Goal: Check status: Check status

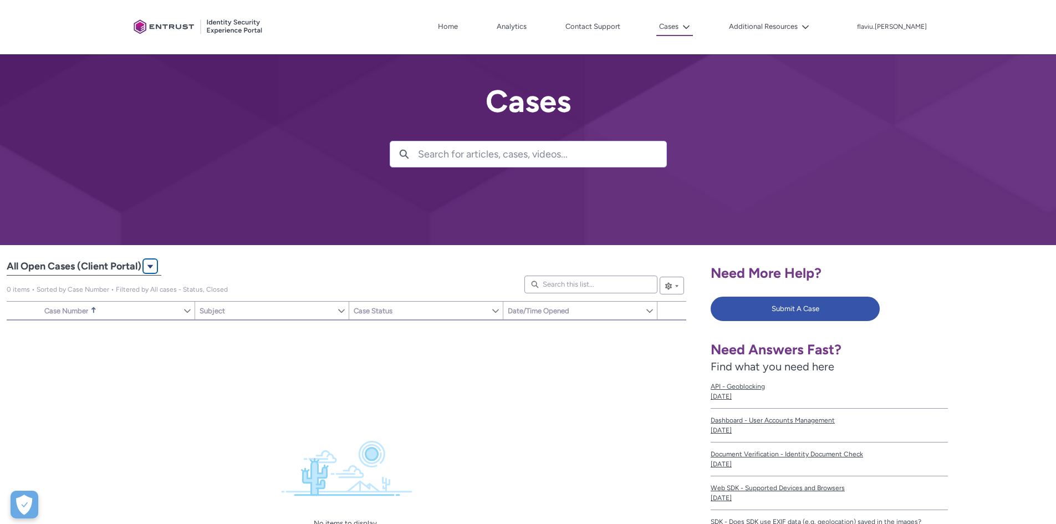
click at [148, 266] on lightning-primitive-icon "All Open Cases (Client Portal)|Cases|List View" at bounding box center [150, 266] width 8 height 8
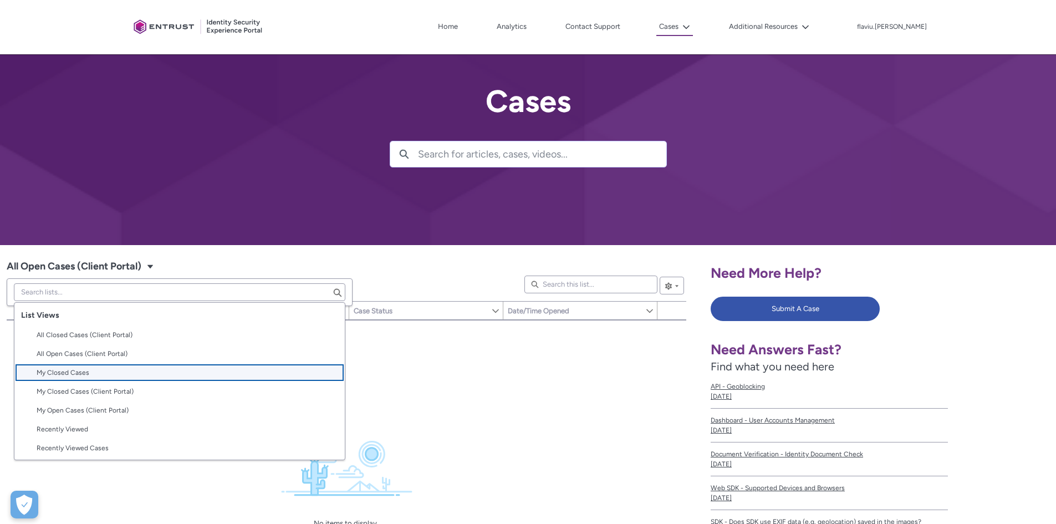
click at [95, 373] on span "My Closed Cases" at bounding box center [188, 373] width 302 height 10
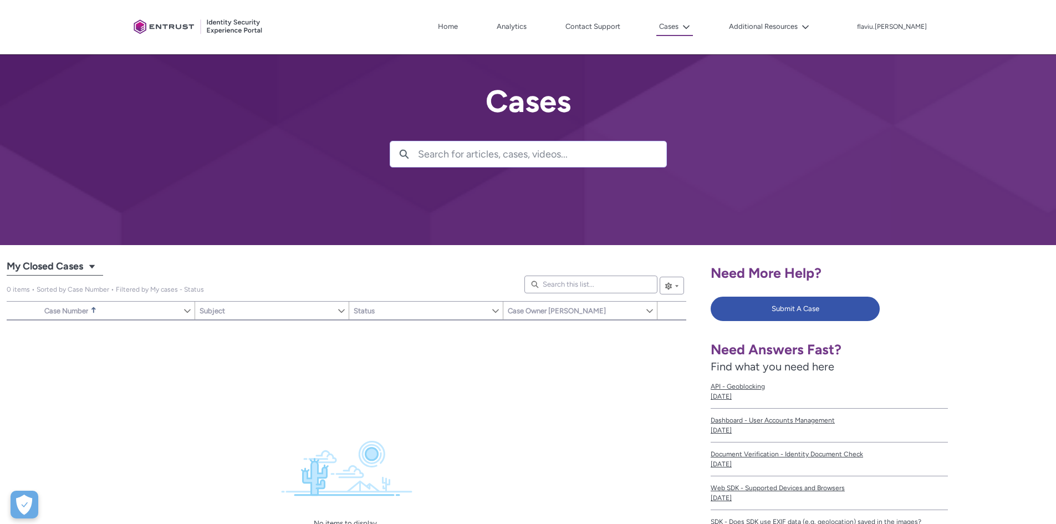
click at [82, 269] on span "My Closed Cases" at bounding box center [45, 267] width 77 height 18
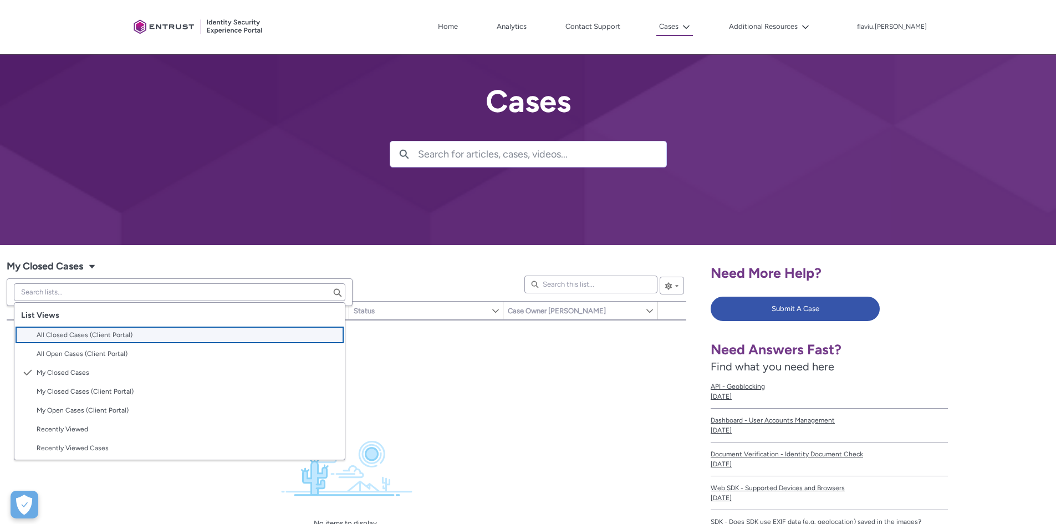
click at [102, 331] on span "All Closed Cases (Client Portal)" at bounding box center [85, 335] width 96 height 8
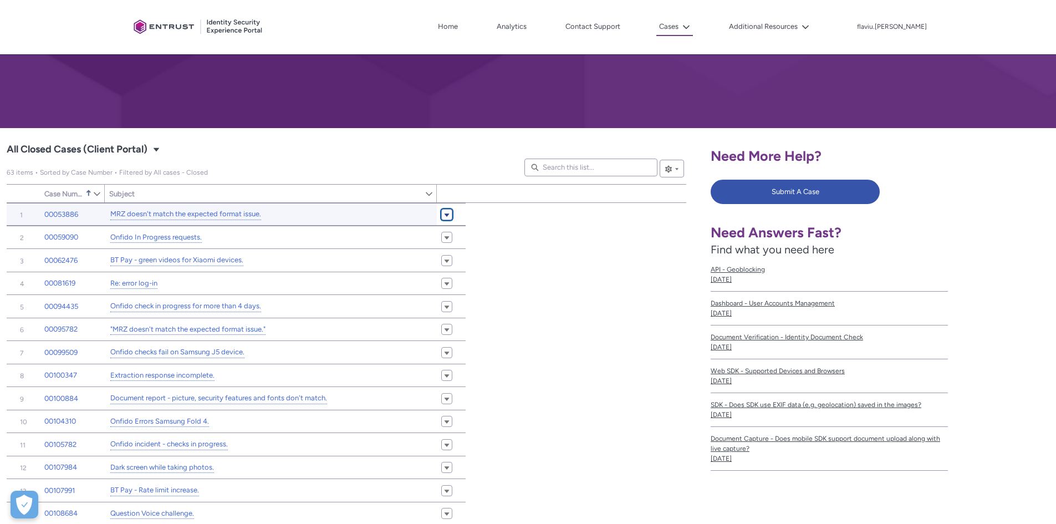
click at [450, 215] on span "All Closed Cases (Client Portal)" at bounding box center [447, 214] width 7 height 8
click at [52, 210] on link "00053886" at bounding box center [61, 214] width 34 height 11
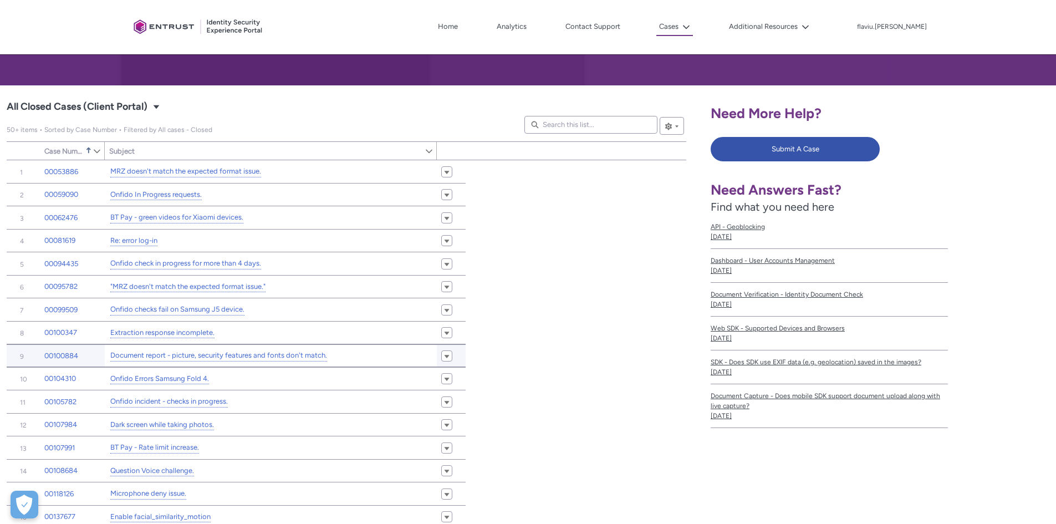
scroll to position [166, 0]
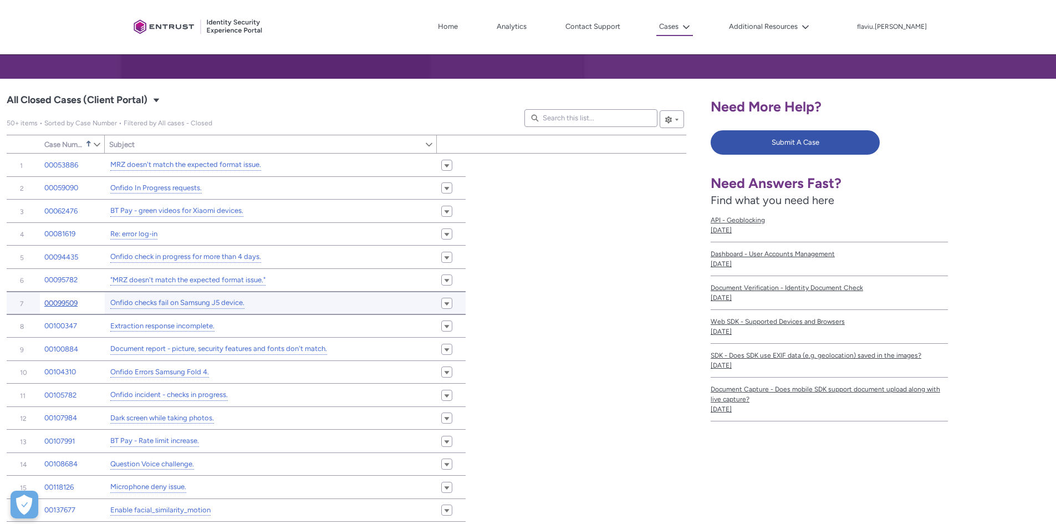
click at [70, 301] on link "00099509" at bounding box center [60, 303] width 33 height 11
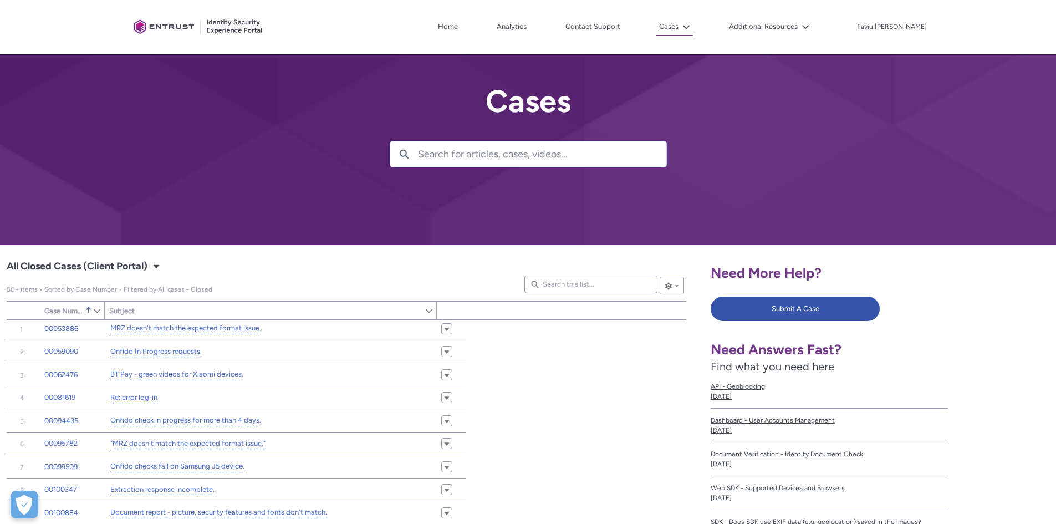
scroll to position [3, 0]
click at [679, 292] on button "List View Controls" at bounding box center [672, 286] width 24 height 18
click at [685, 286] on force-list-view-manager-button-bar "All Closed Cases (Client Portal)|Cases|List View" at bounding box center [685, 286] width 2 height 18
click at [679, 287] on lightning-primitive-icon "All Closed Cases (Client Portal)|Cases|List View" at bounding box center [676, 285] width 7 height 17
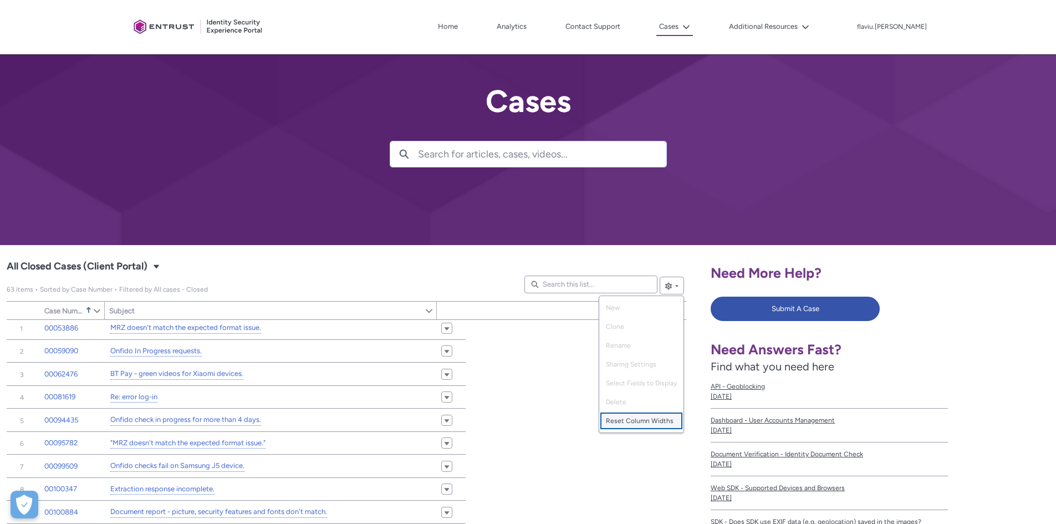
click at [626, 421] on span "Reset Column Widths" at bounding box center [640, 421] width 68 height 10
type input "189"
type input "910"
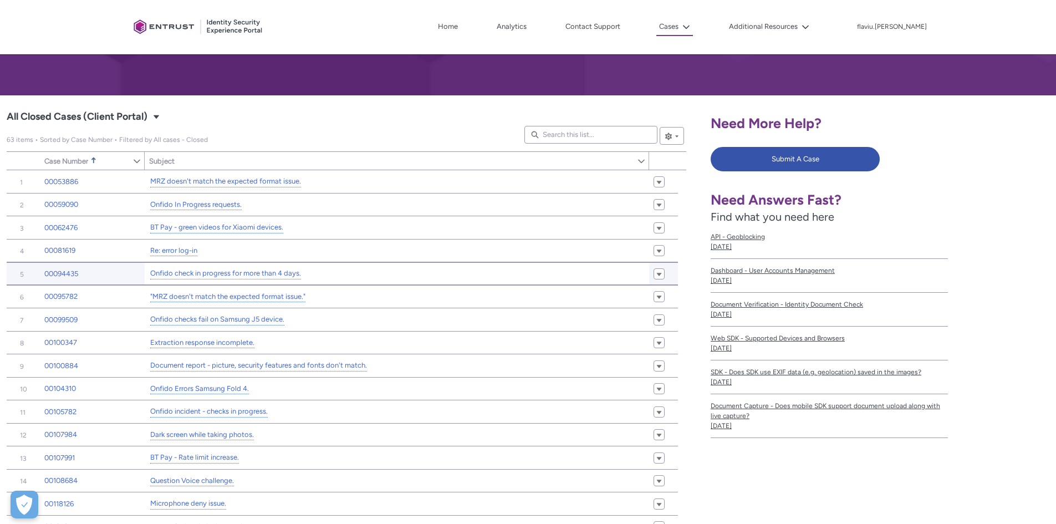
scroll to position [130, 0]
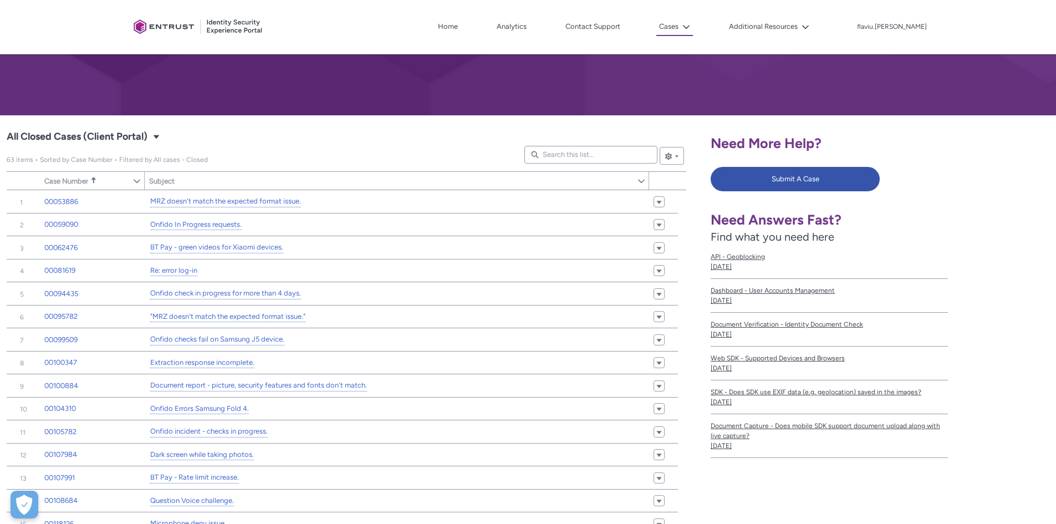
click at [384, 139] on div "Cases All Closed Cases (Client Portal) Select a List View: Cases" at bounding box center [346, 137] width 678 height 18
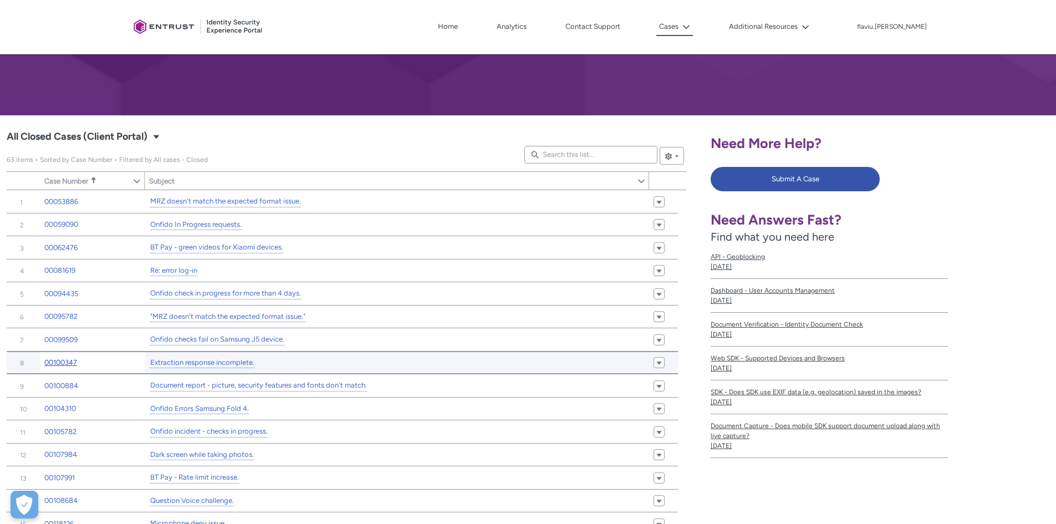
click at [72, 362] on link "00100347" at bounding box center [60, 362] width 33 height 11
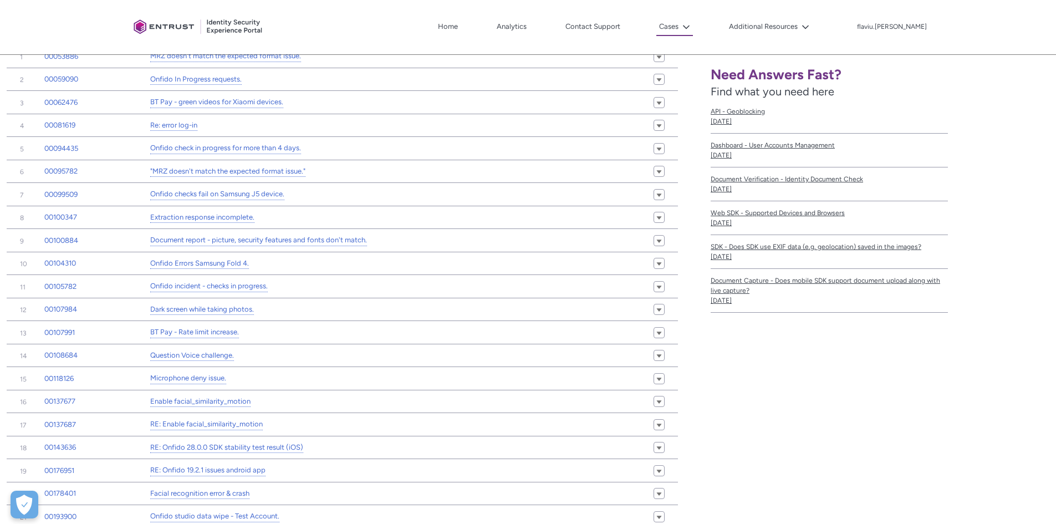
scroll to position [277, 0]
click at [900, 33] on div "flaviu.[PERSON_NAME] Log Out" at bounding box center [892, 27] width 71 height 13
click at [898, 26] on p "flaviu.[PERSON_NAME]" at bounding box center [892, 27] width 70 height 8
click at [984, 39] on div at bounding box center [528, 27] width 1056 height 54
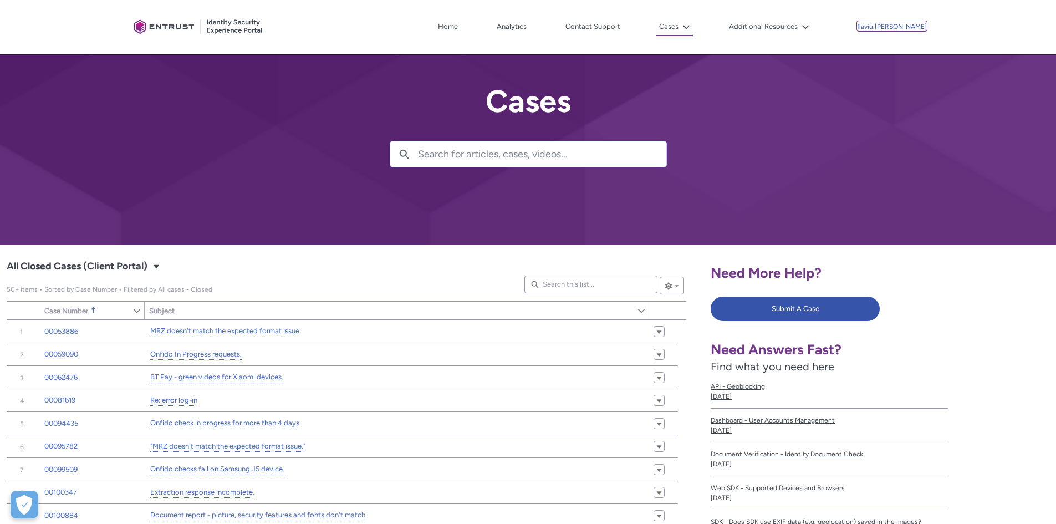
click at [353, 177] on div at bounding box center [528, 122] width 1056 height 245
click at [550, 40] on div "Client Portal Home Analytics Contact Support Cases The Cases menu contains this…" at bounding box center [528, 27] width 799 height 54
click at [530, 29] on link "Analytics" at bounding box center [511, 26] width 35 height 17
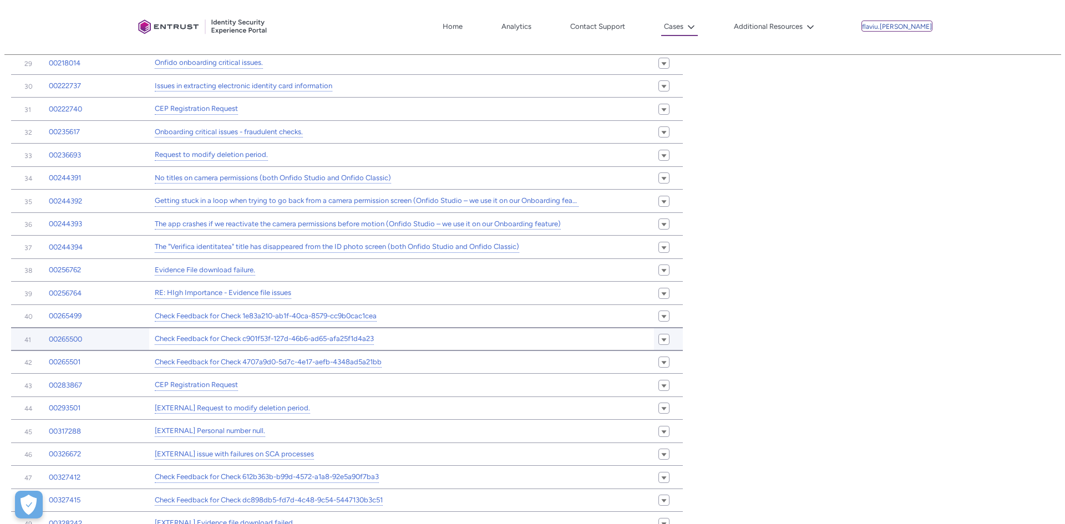
scroll to position [303, 0]
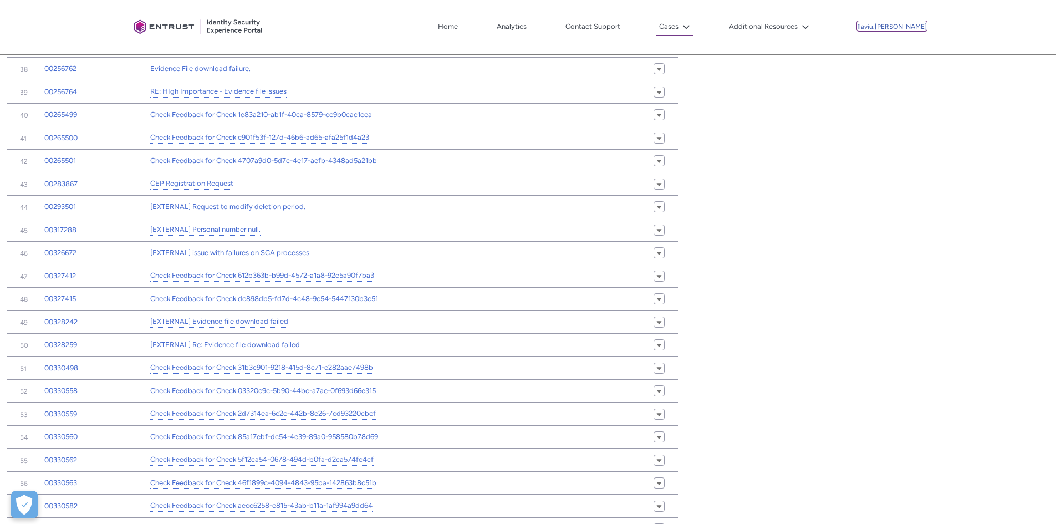
click at [784, 390] on div "Need More Help? Submit A Case Need Answers Fast? Find what you need here API - …" at bounding box center [880, 60] width 352 height 1253
